Goal: Find specific page/section: Find specific page/section

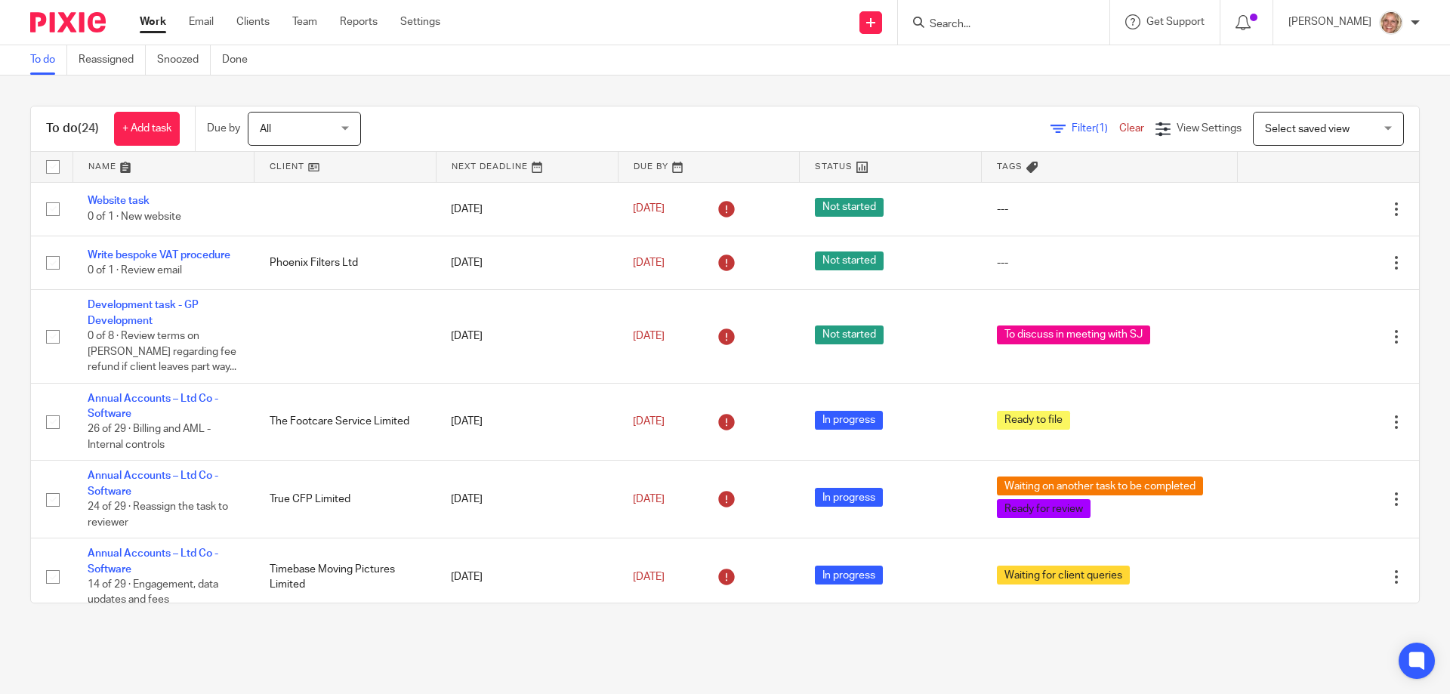
click at [960, 21] on input "Search" at bounding box center [996, 25] width 136 height 14
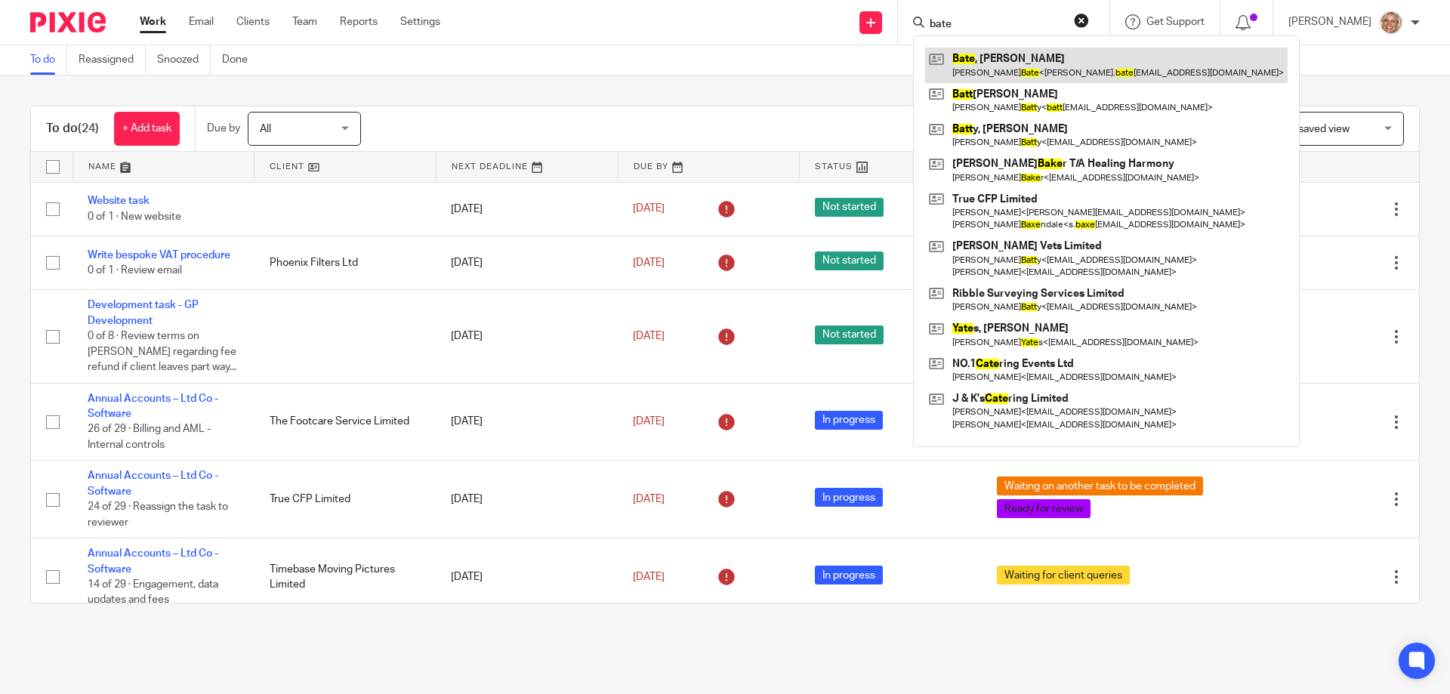
type input "bate"
click at [1002, 68] on link at bounding box center [1106, 65] width 362 height 35
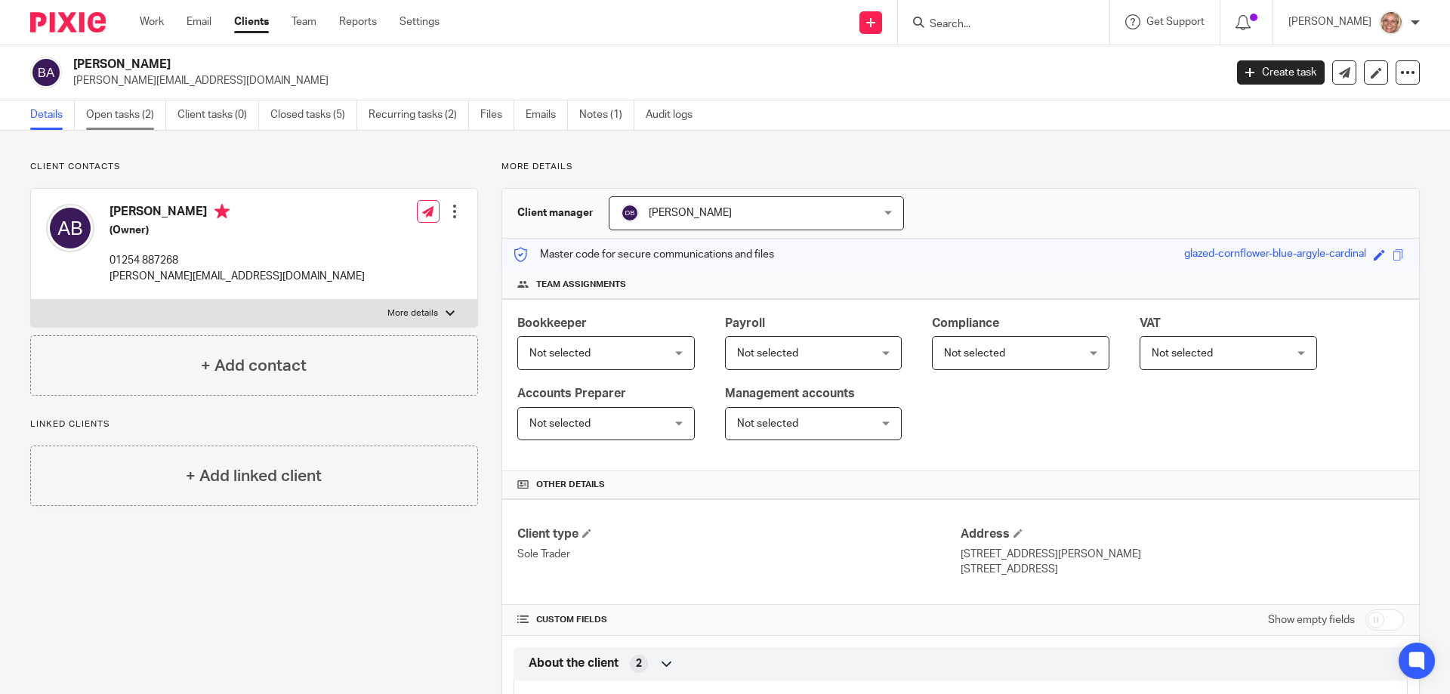
click at [114, 125] on link "Open tasks (2)" at bounding box center [126, 114] width 80 height 29
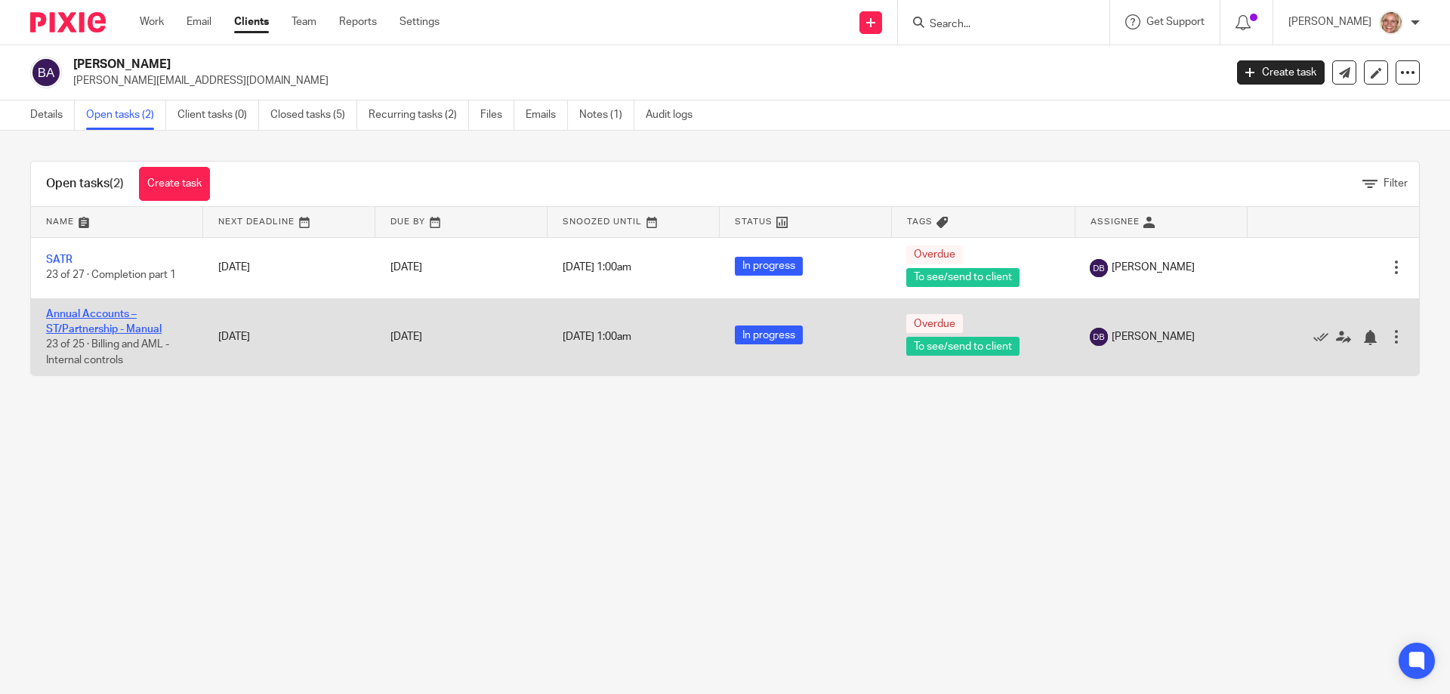
click at [97, 316] on link "Annual Accounts – ST/Partnership - Manual" at bounding box center [104, 322] width 116 height 26
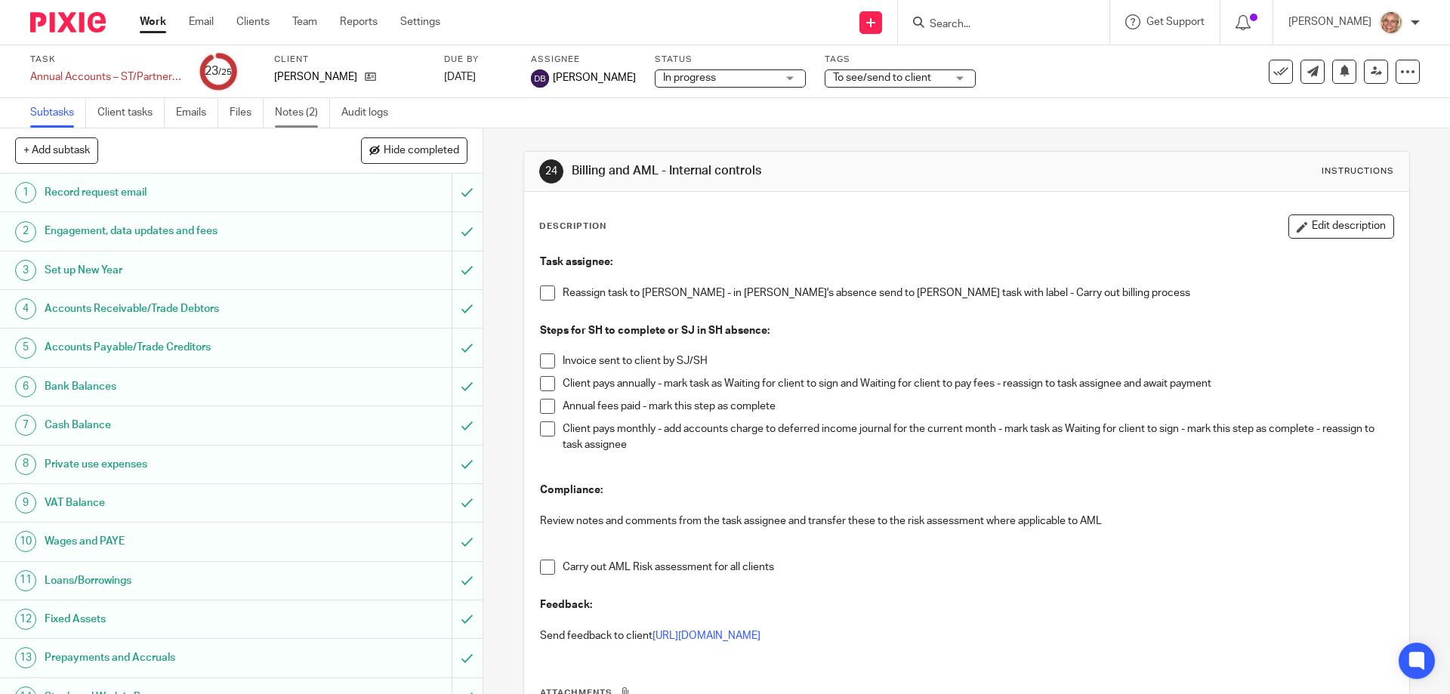
click at [291, 119] on link "Notes (2)" at bounding box center [302, 112] width 55 height 29
